Goal: Information Seeking & Learning: Learn about a topic

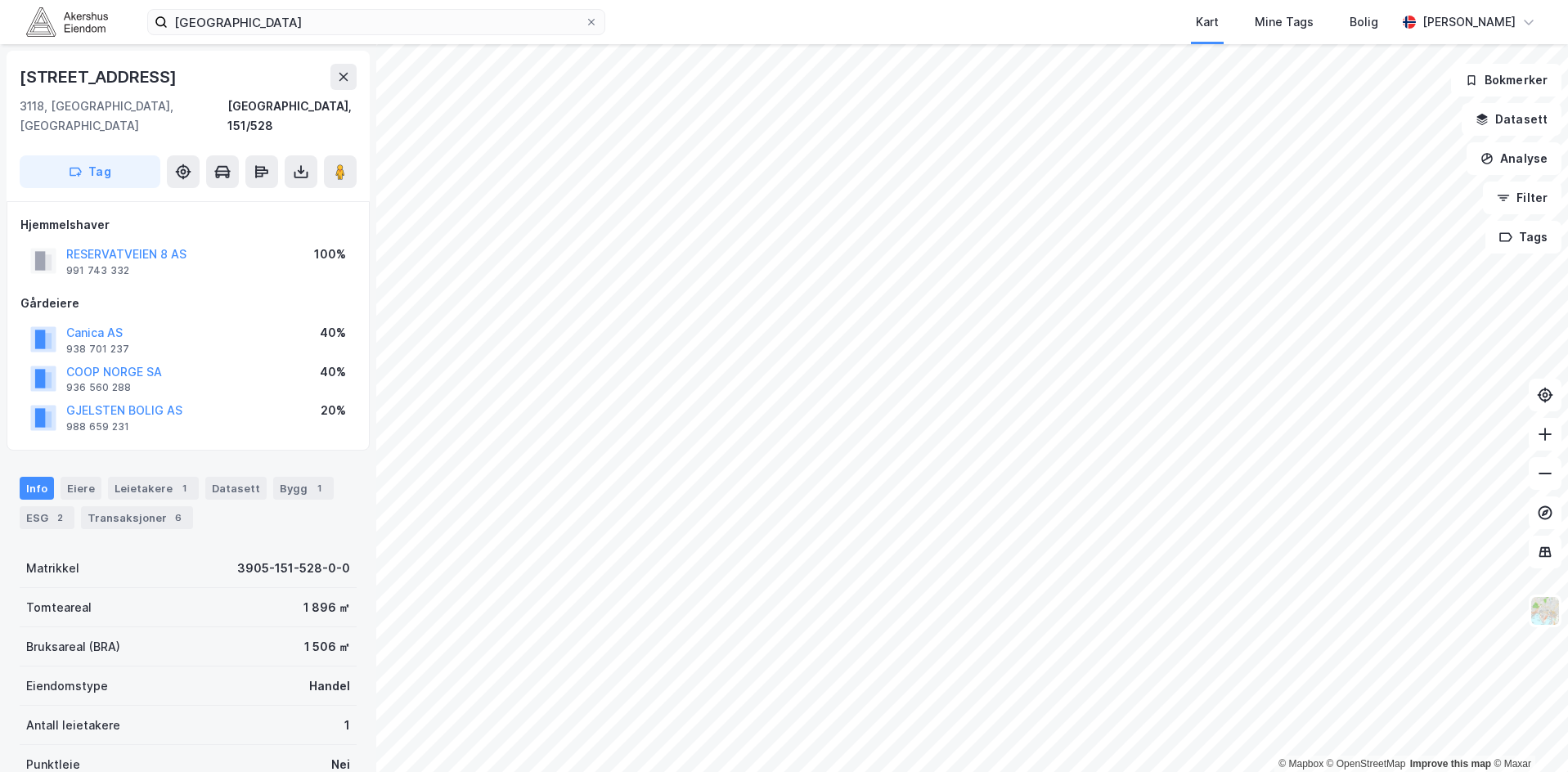
scroll to position [1, 0]
click at [592, 20] on icon at bounding box center [592, 22] width 10 height 10
click at [585, 20] on input "[GEOGRAPHIC_DATA]" at bounding box center [376, 22] width 417 height 25
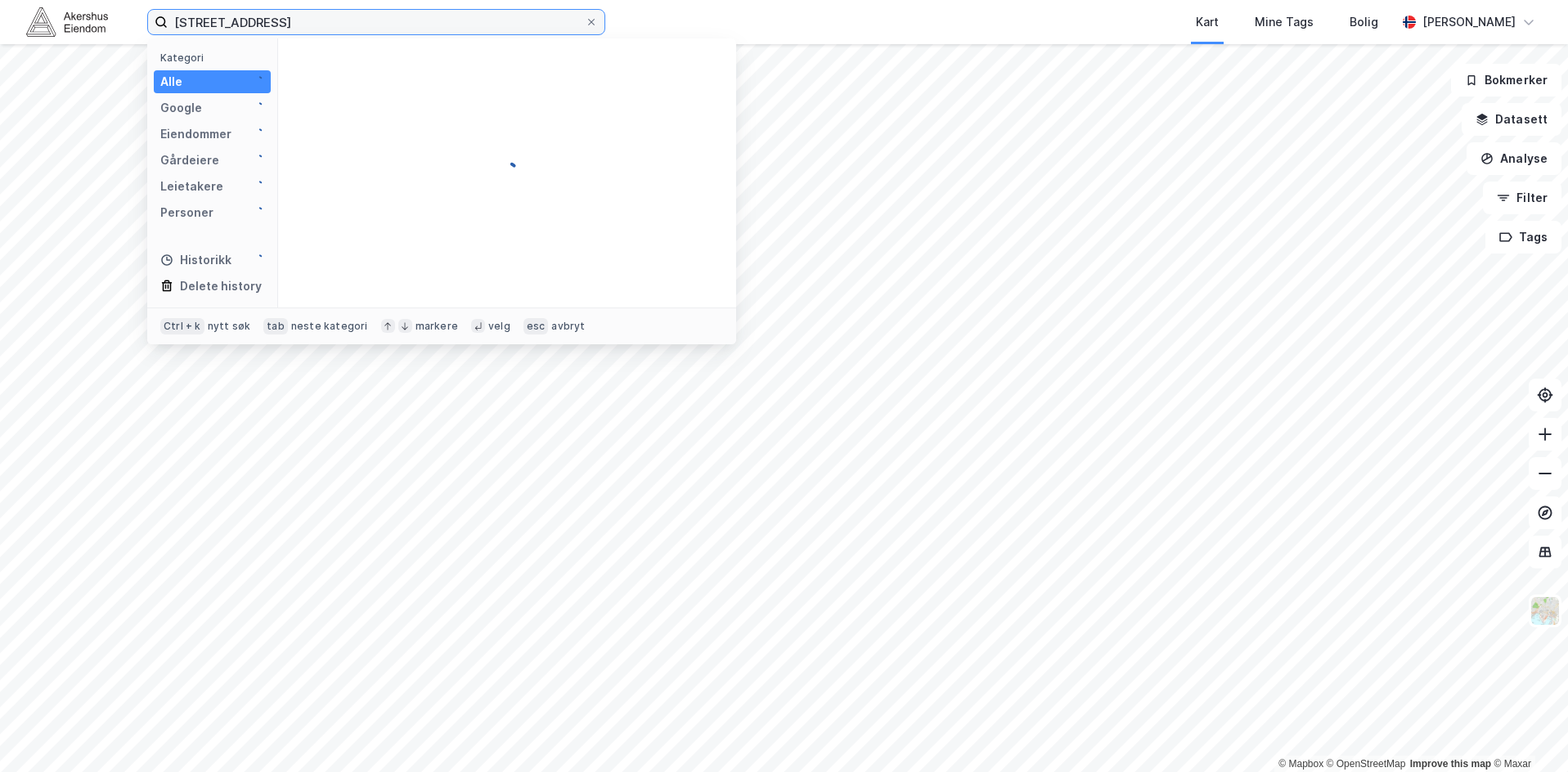
type input "[STREET_ADDRESS]"
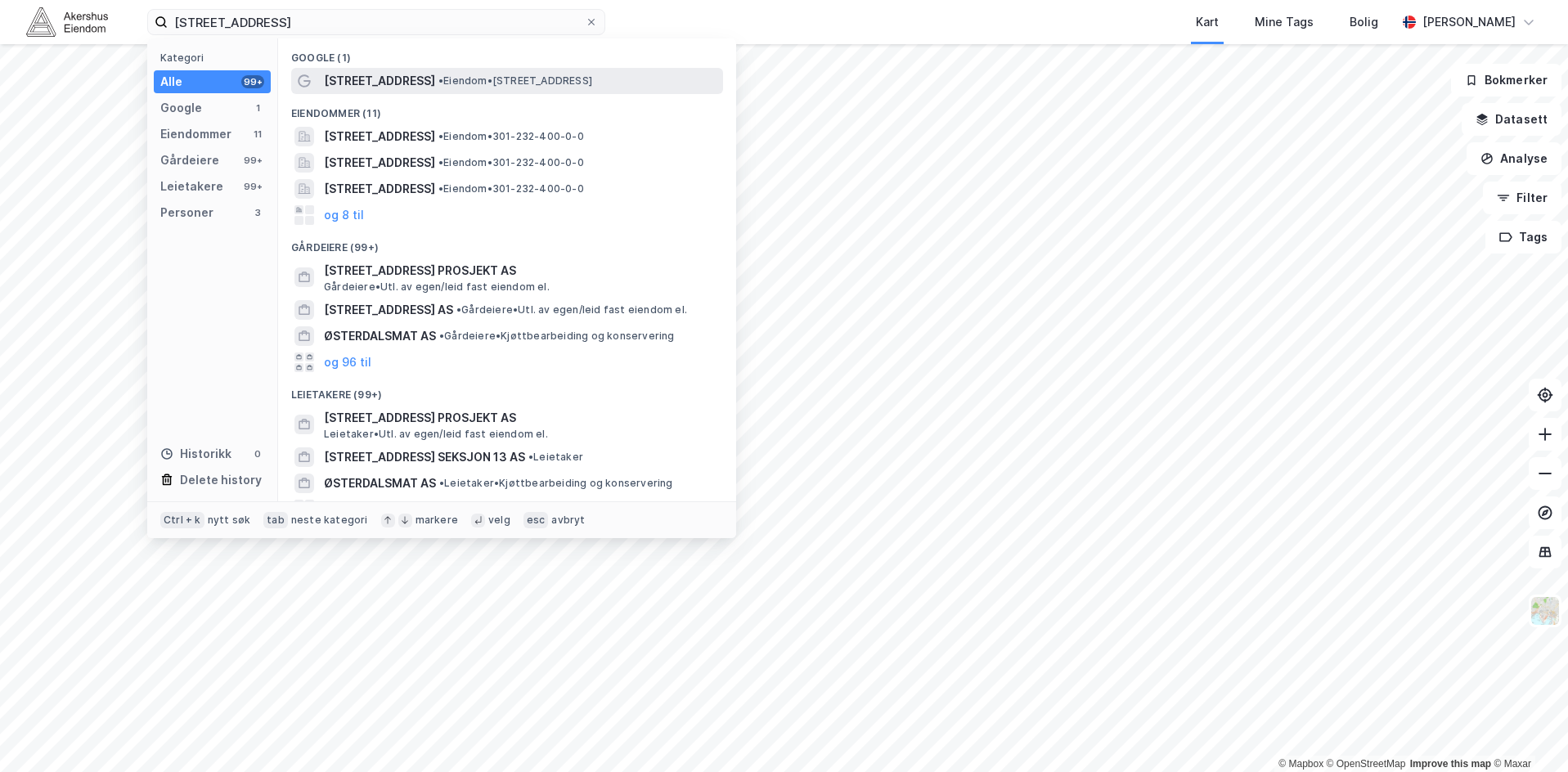
click at [438, 81] on span "•" at bounding box center [441, 81] width 5 height 12
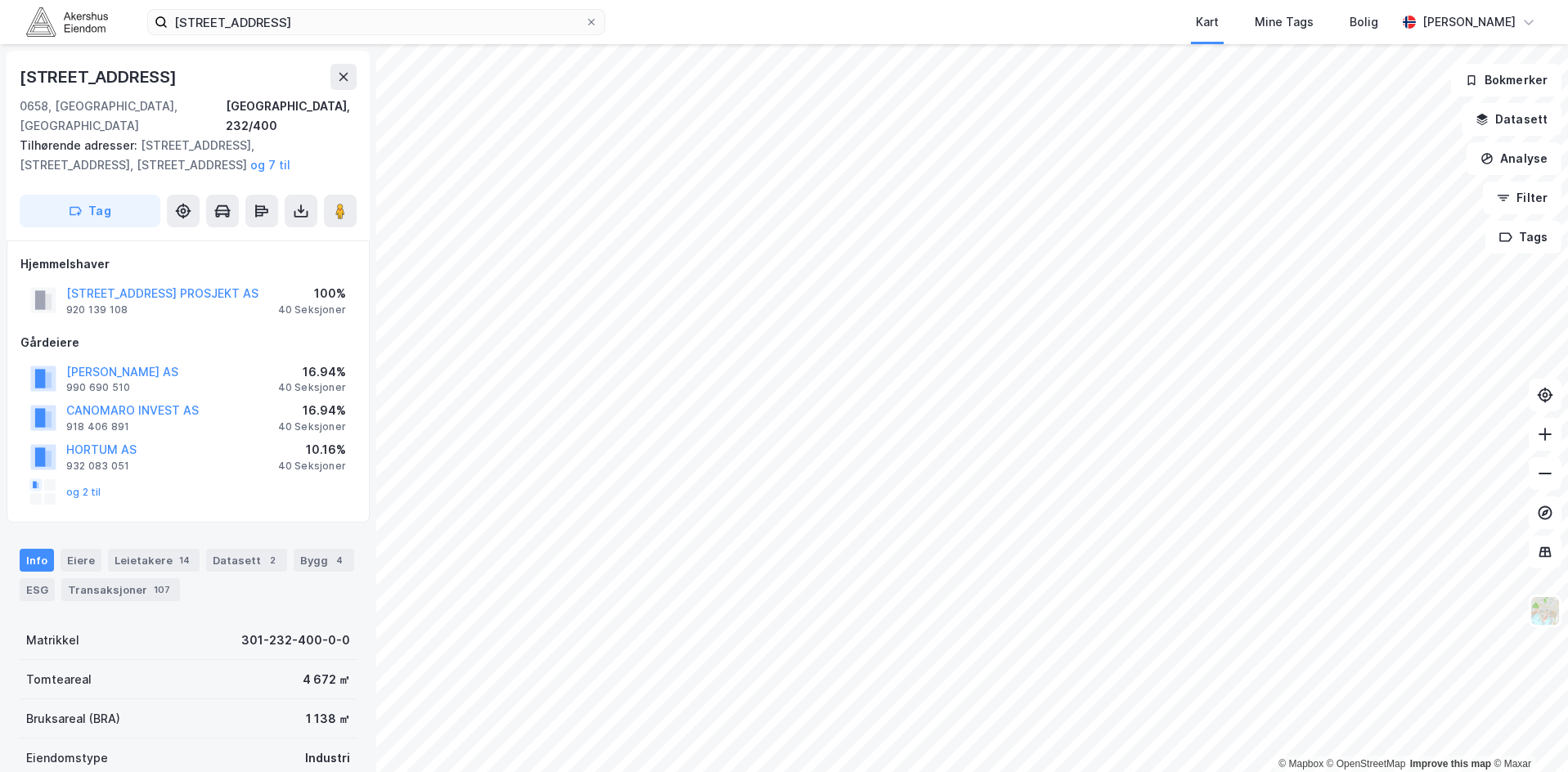
scroll to position [1, 0]
click at [0, 0] on button "[STREET_ADDRESS] PROSJEKT AS" at bounding box center [0, 0] width 0 height 0
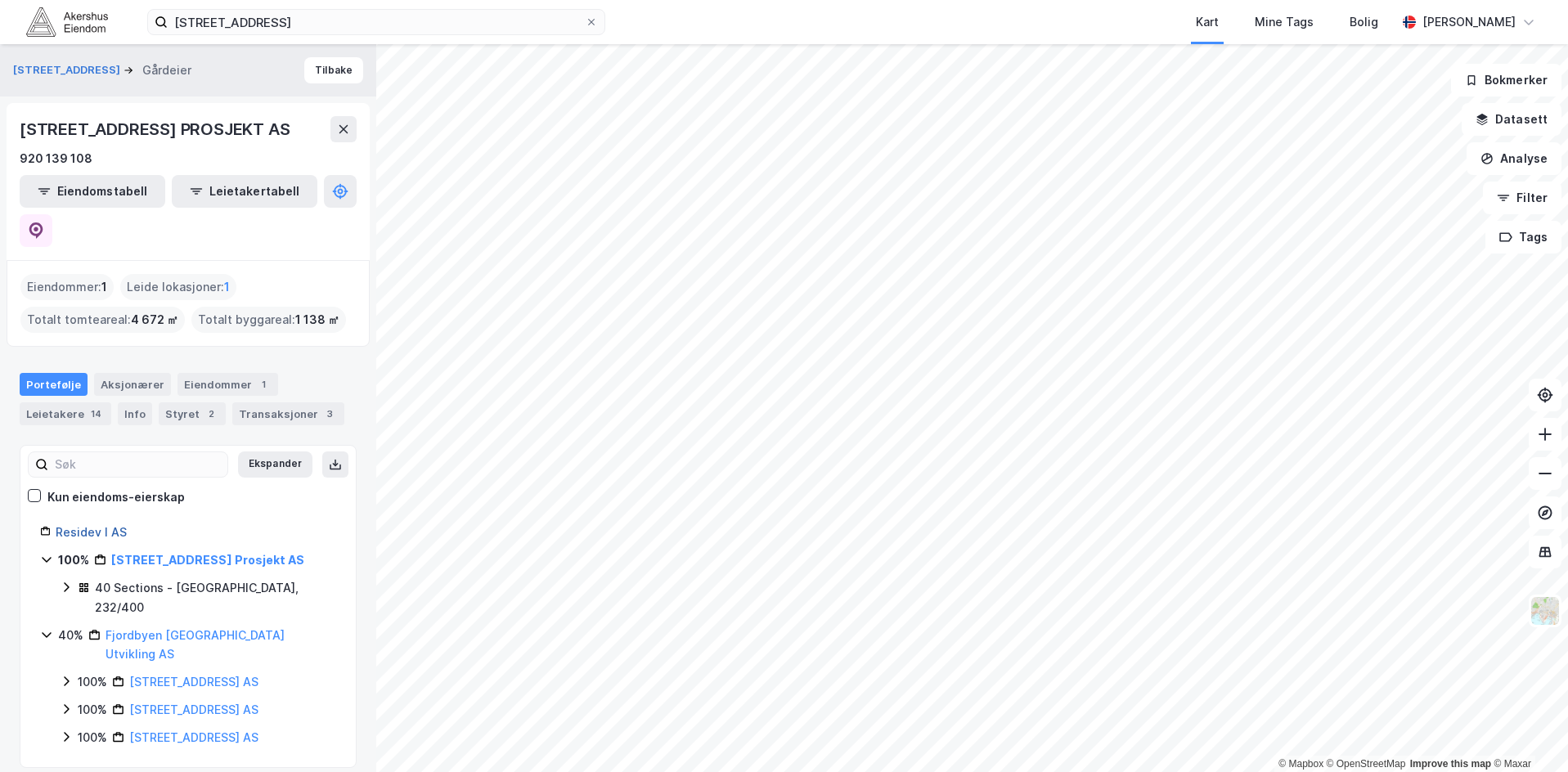
click at [102, 525] on link "Residev I AS" at bounding box center [92, 532] width 71 height 14
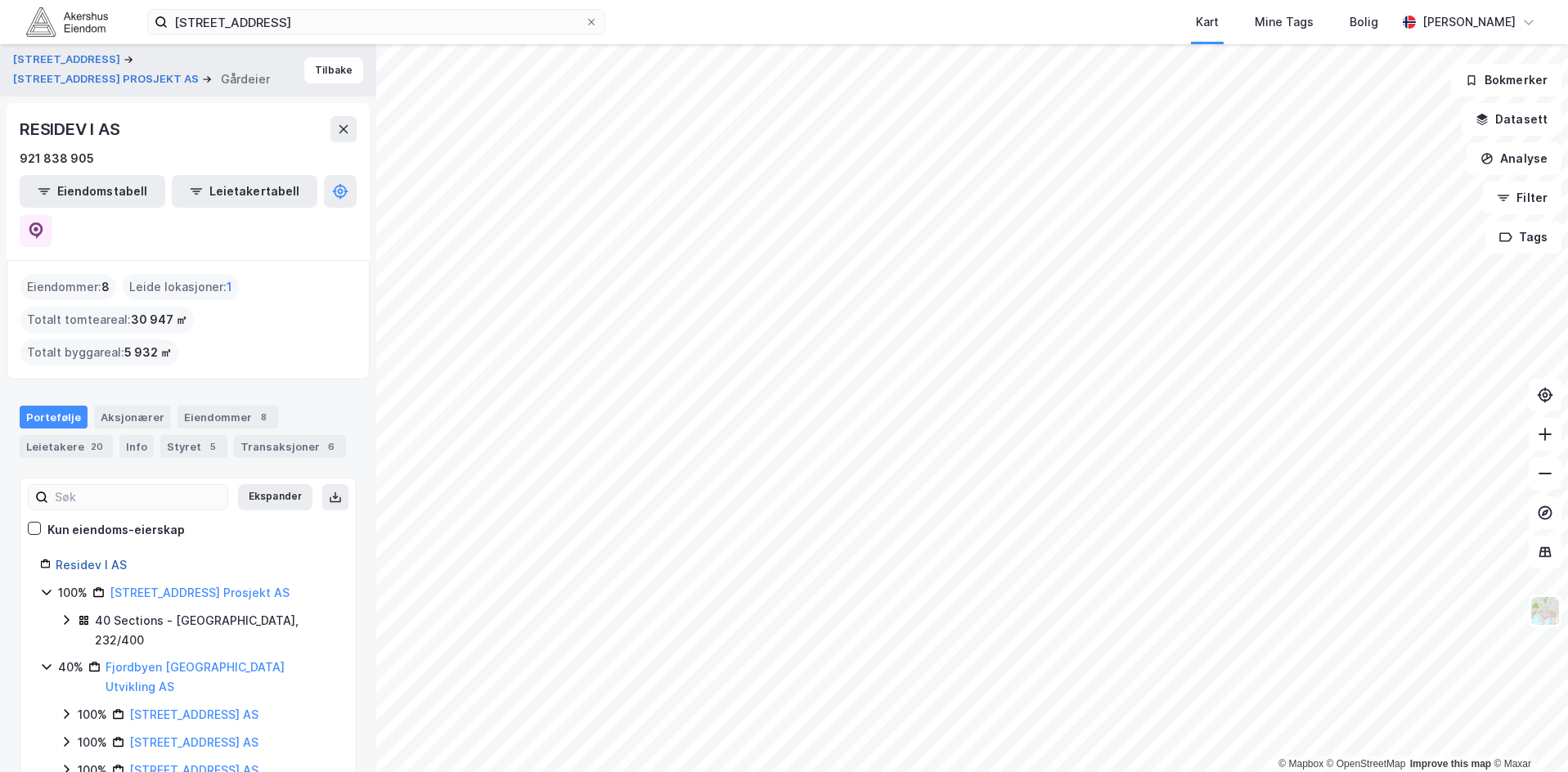
click at [109, 558] on link "Residev I AS" at bounding box center [92, 564] width 71 height 14
click at [43, 223] on icon at bounding box center [36, 230] width 14 height 16
